Goal: Information Seeking & Learning: Learn about a topic

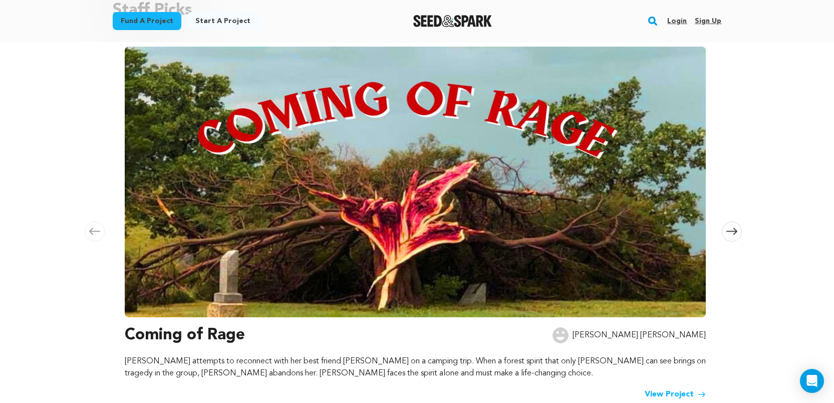
scroll to position [193, 0]
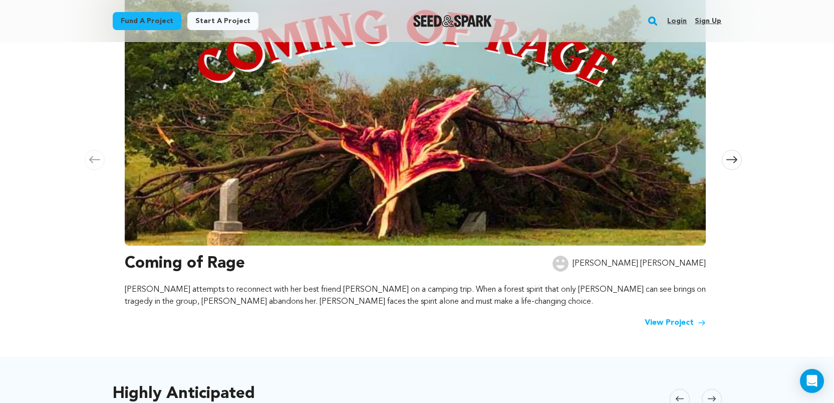
click at [289, 82] on img at bounding box center [415, 110] width 581 height 271
click at [667, 322] on link "View Project" at bounding box center [675, 323] width 61 height 12
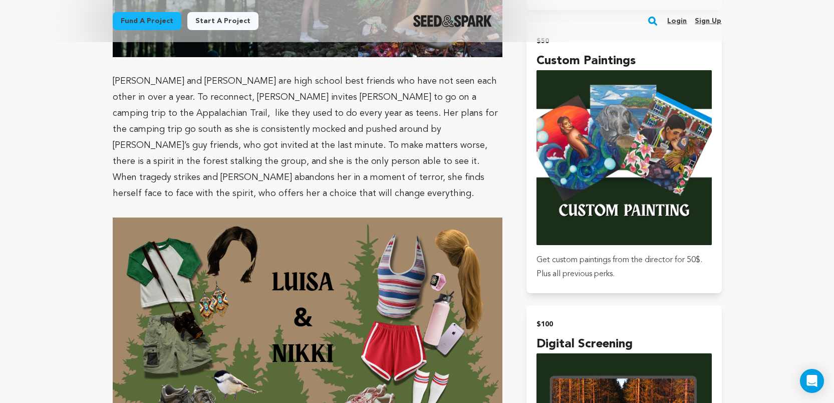
scroll to position [1665, 0]
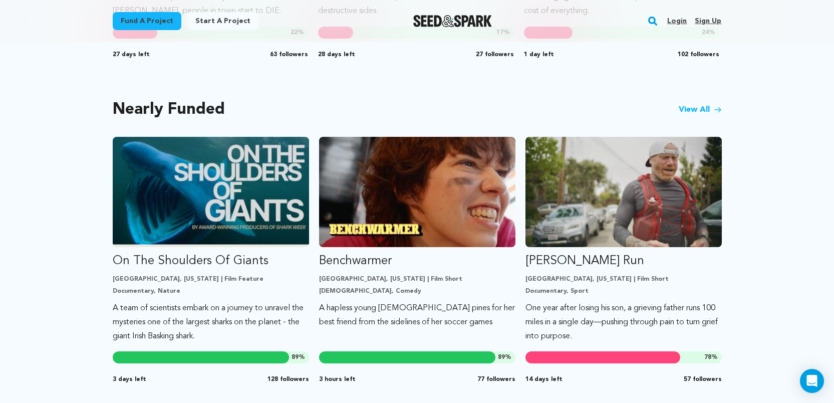
scroll to position [807, 0]
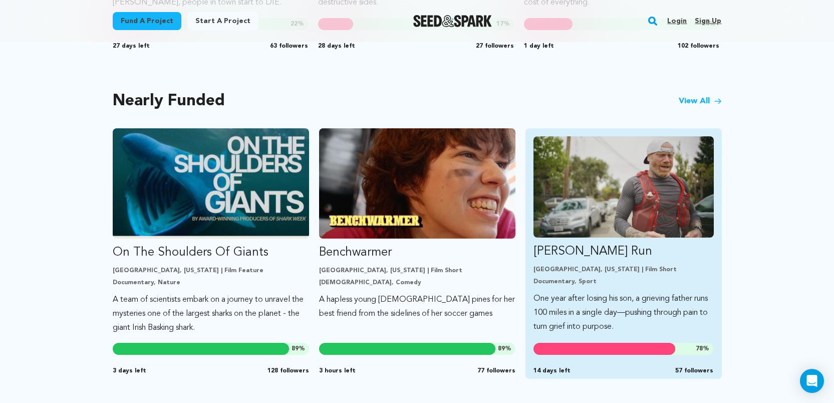
click at [611, 180] on img "Fund Ryan’s Run" at bounding box center [624, 186] width 180 height 101
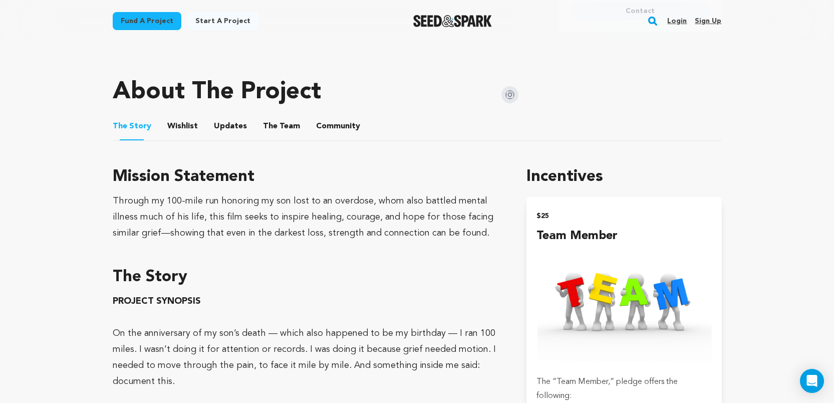
scroll to position [470, 0]
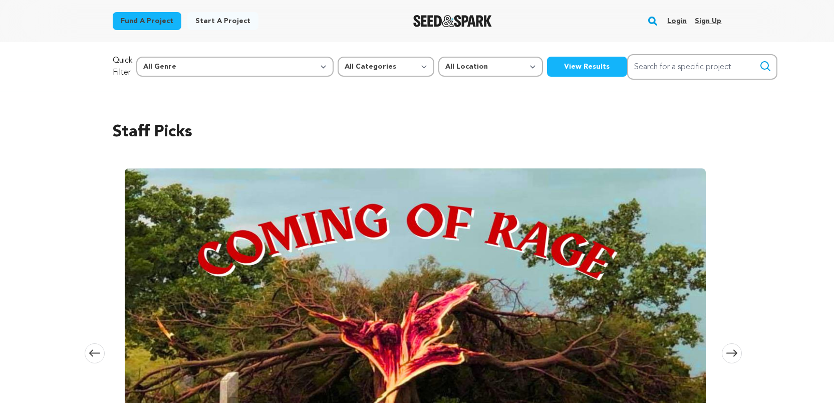
scroll to position [807, 0]
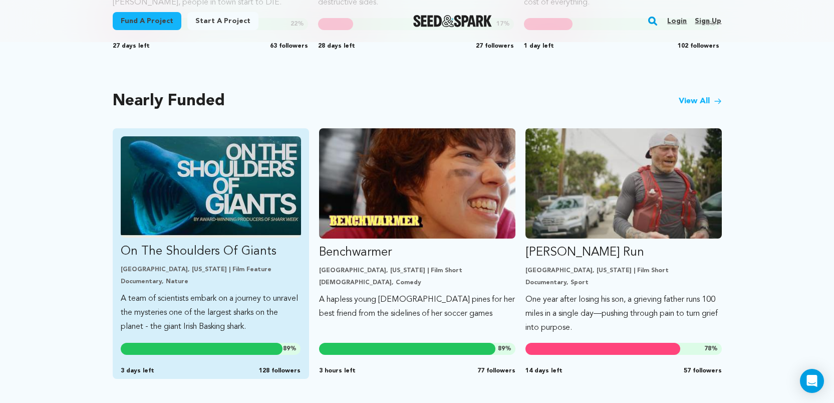
click at [241, 199] on img "Fund On The Shoulders Of Giants" at bounding box center [211, 186] width 180 height 101
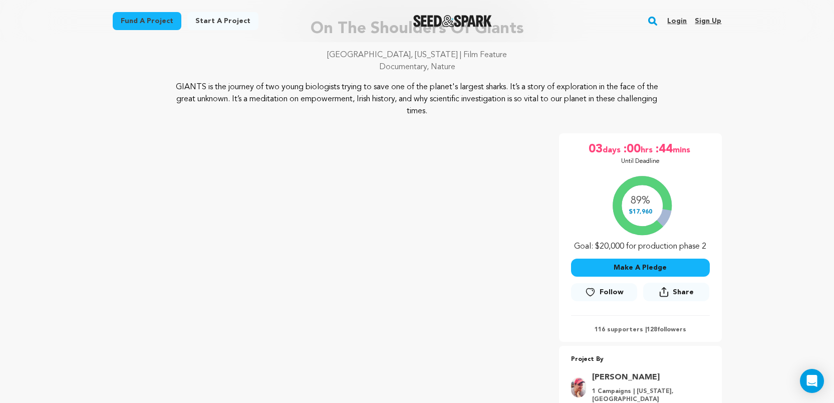
scroll to position [92, 0]
